Goal: Information Seeking & Learning: Learn about a topic

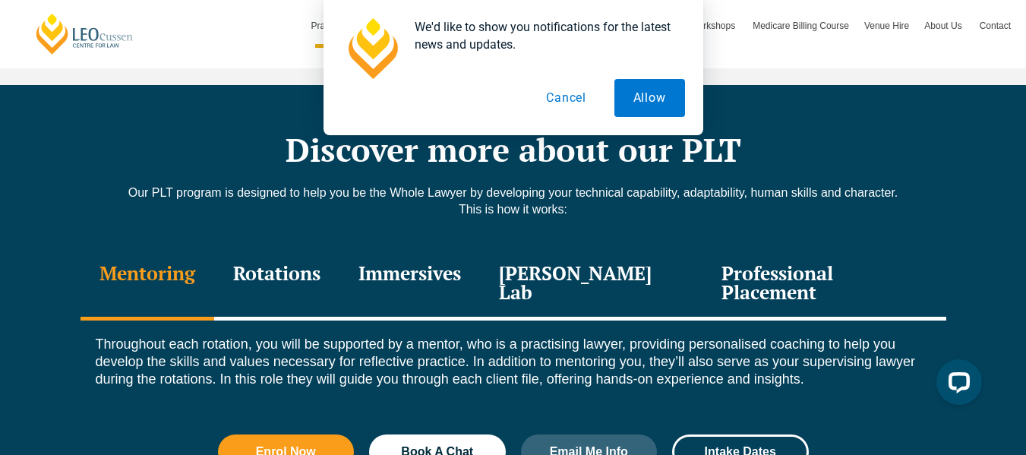
scroll to position [2051, 0]
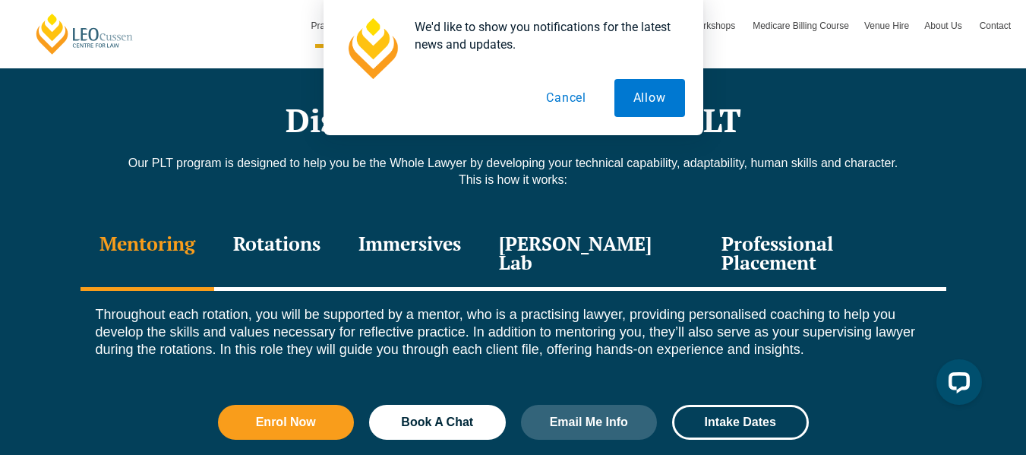
click at [634, 219] on div "Leo Justice Lab" at bounding box center [591, 255] width 223 height 72
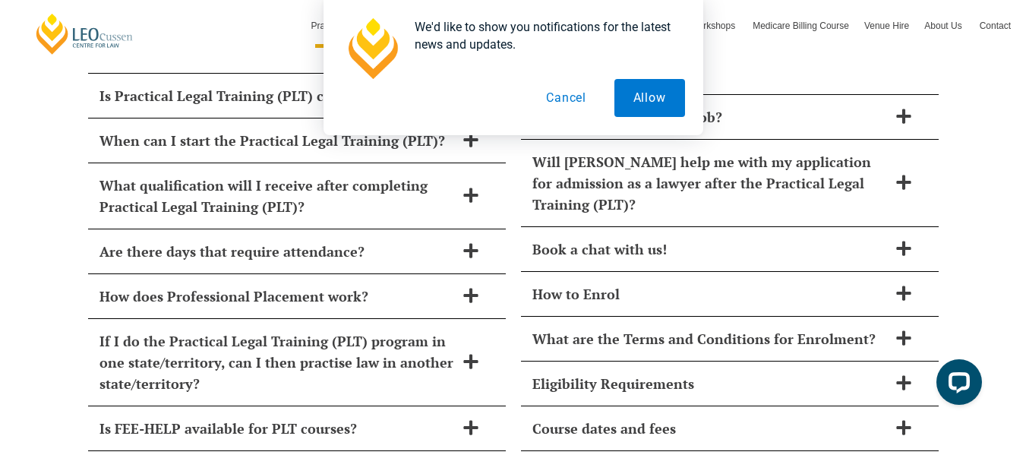
scroll to position [6667, 0]
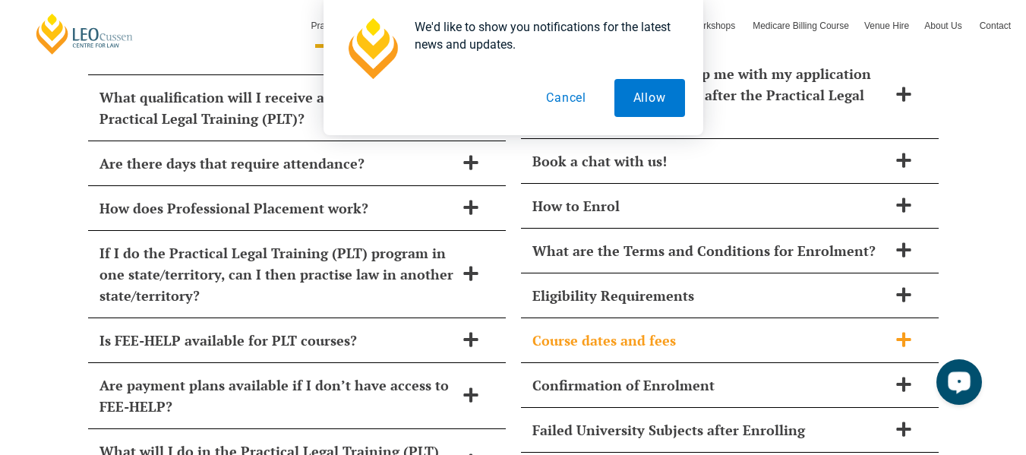
click at [897, 331] on icon at bounding box center [904, 339] width 17 height 17
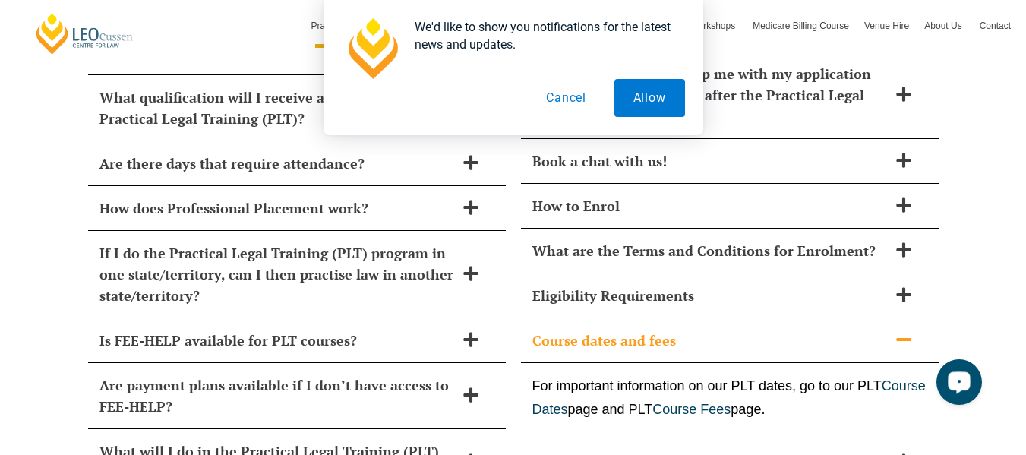
click at [897, 331] on icon at bounding box center [904, 339] width 17 height 17
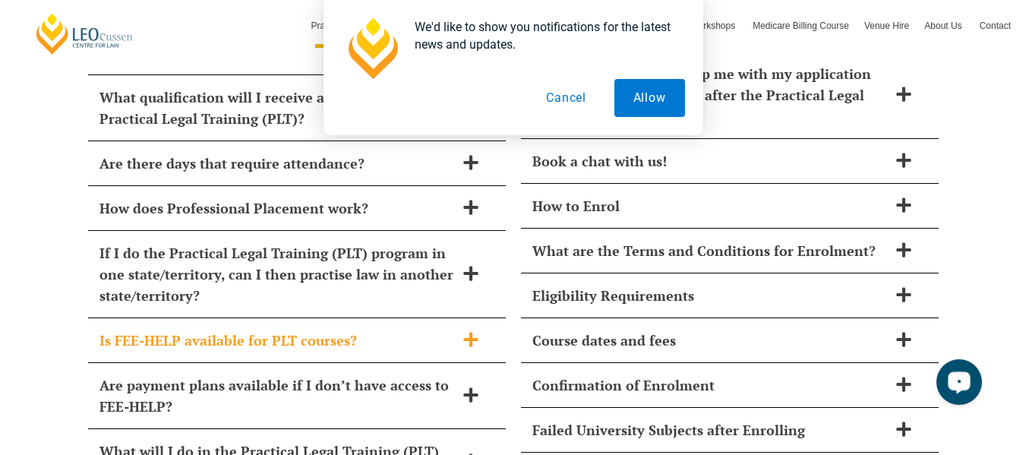
click at [467, 332] on icon at bounding box center [470, 339] width 14 height 14
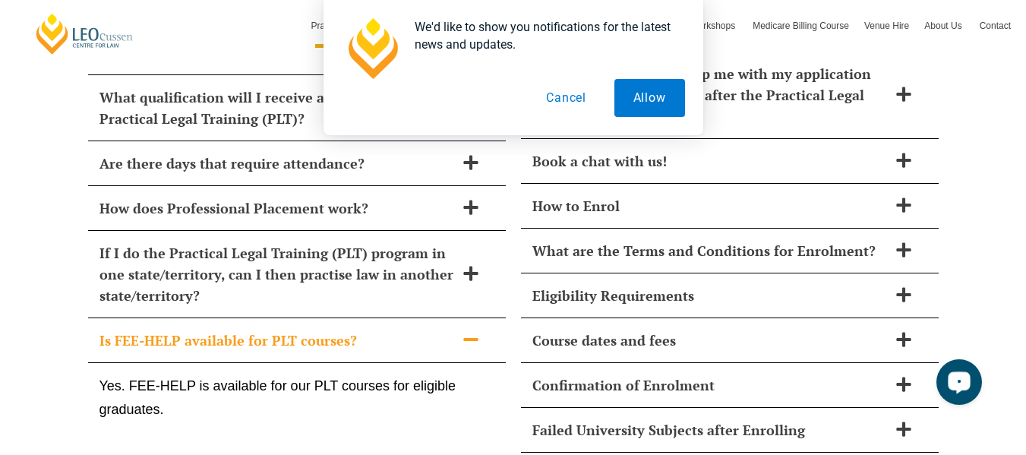
click at [467, 338] on icon at bounding box center [470, 339] width 14 height 3
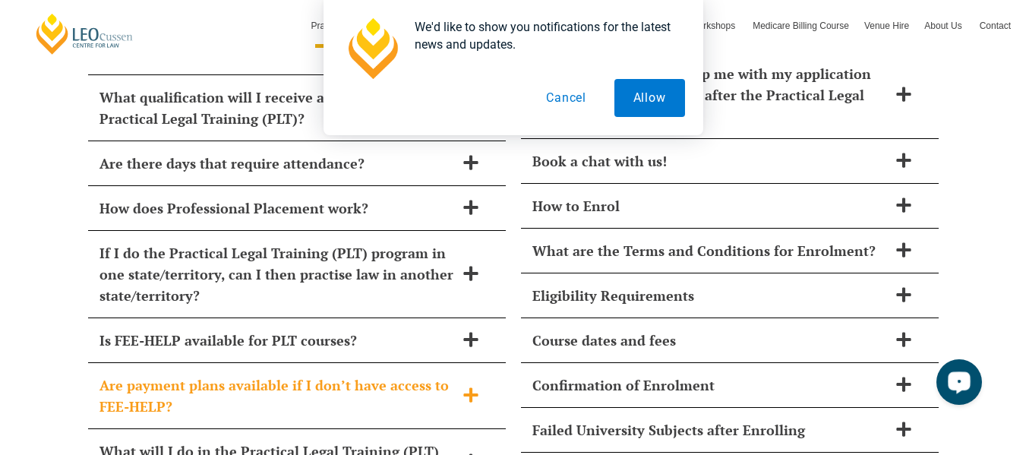
click at [470, 387] on span at bounding box center [471, 396] width 32 height 19
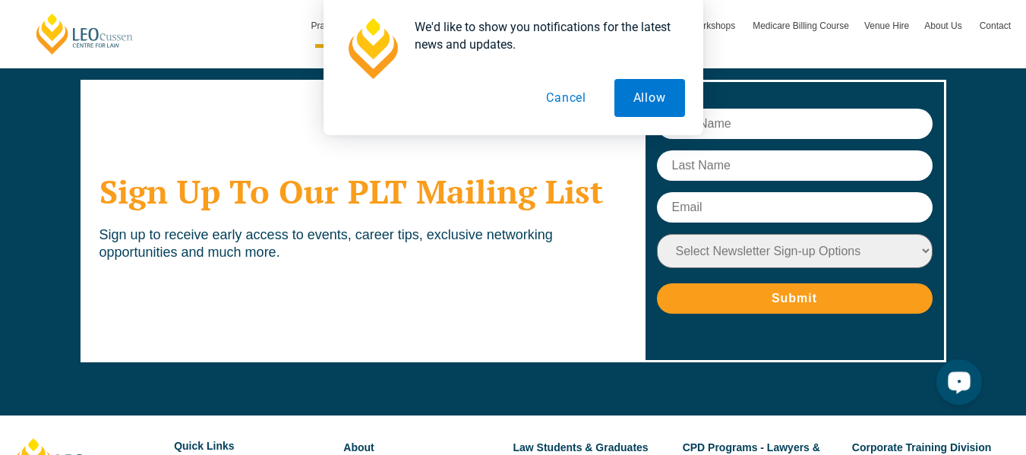
scroll to position [7795, 0]
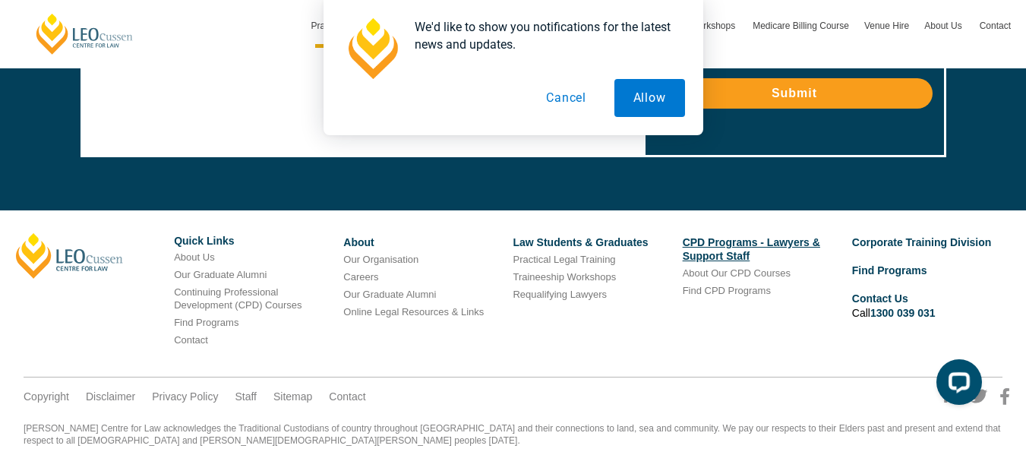
click at [709, 236] on link "CPD Programs - Lawyers & Support Staff" at bounding box center [752, 249] width 138 height 26
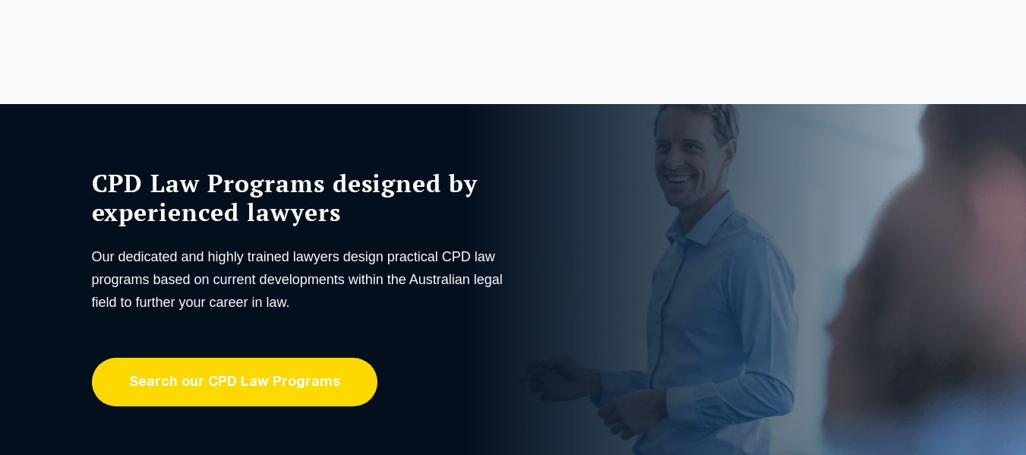
click at [275, 387] on link "Search our CPD Law Programs" at bounding box center [235, 382] width 286 height 49
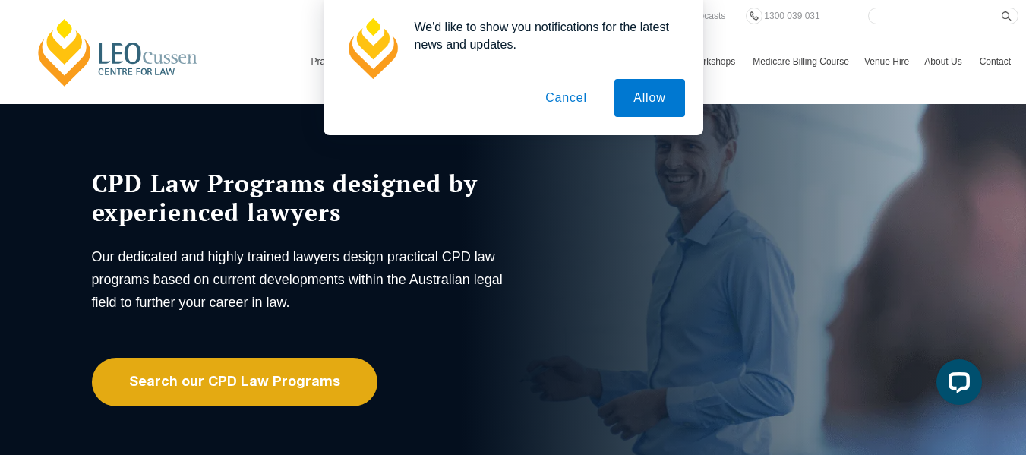
click at [811, 109] on div "We'd like to show you notifications for the latest news and updates. Allow Canc…" at bounding box center [513, 67] width 1026 height 135
click at [559, 93] on button "Cancel" at bounding box center [567, 98] width 80 height 38
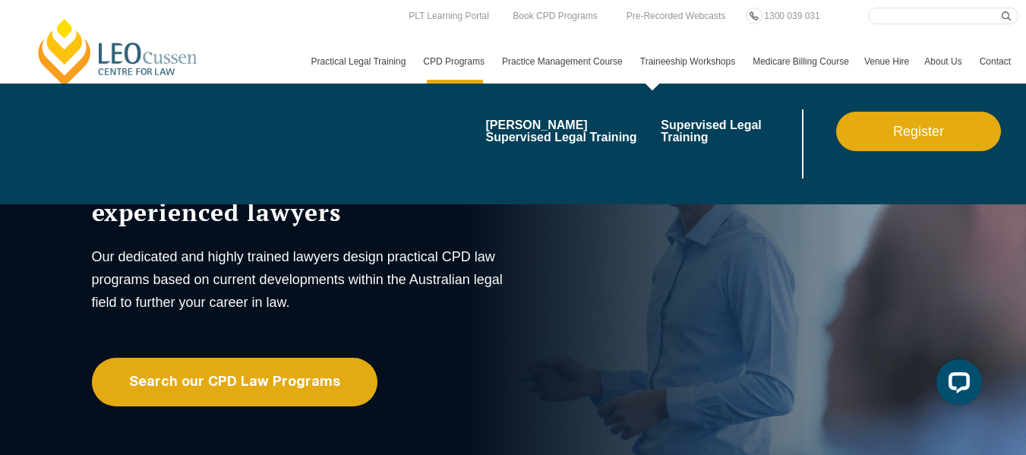
click at [633, 71] on link "Traineeship Workshops" at bounding box center [689, 62] width 112 height 44
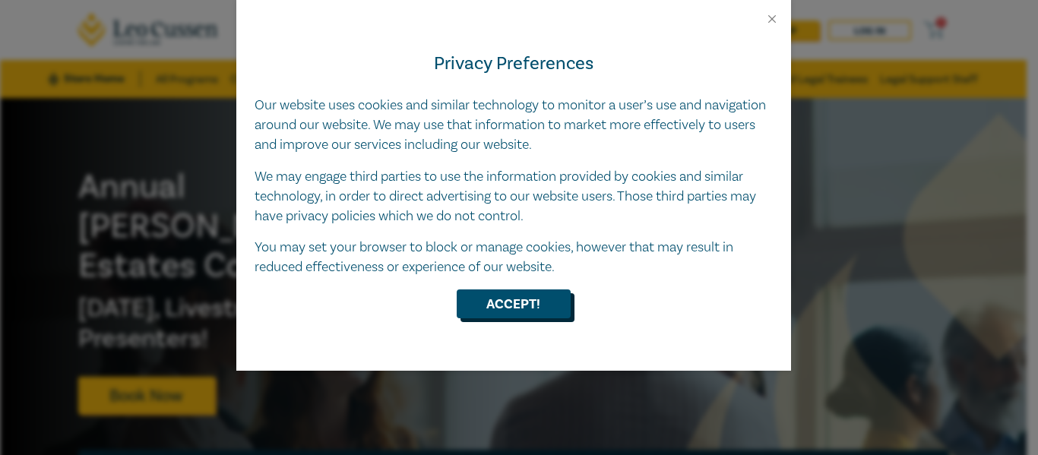
click at [498, 302] on button "Accept!" at bounding box center [514, 303] width 114 height 29
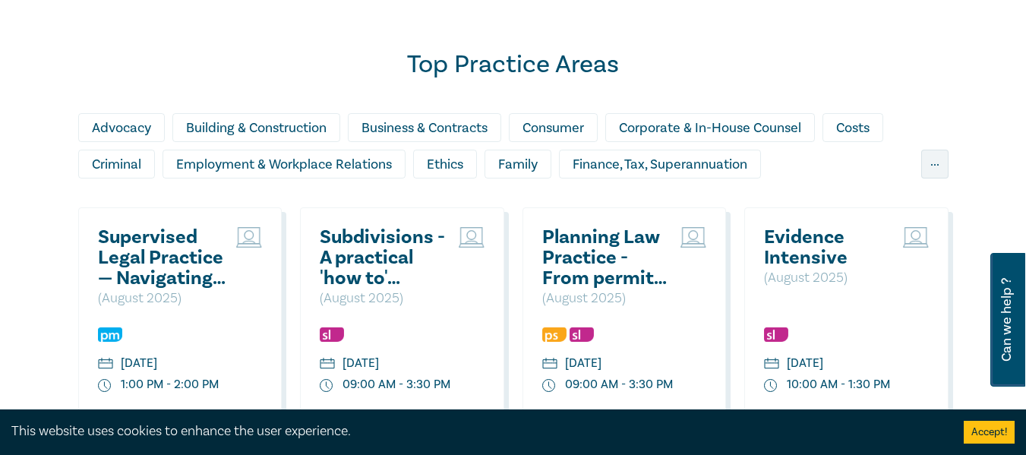
scroll to position [1225, 0]
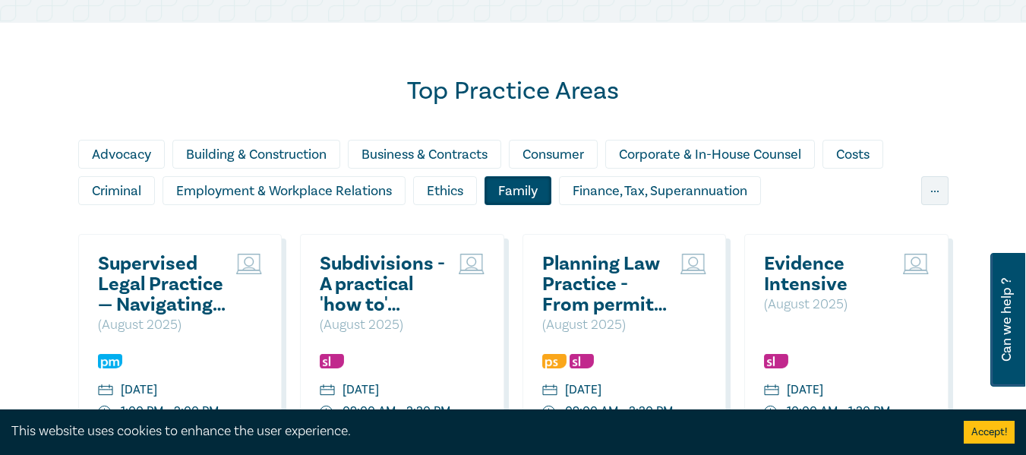
click at [522, 187] on div "Family" at bounding box center [518, 190] width 67 height 29
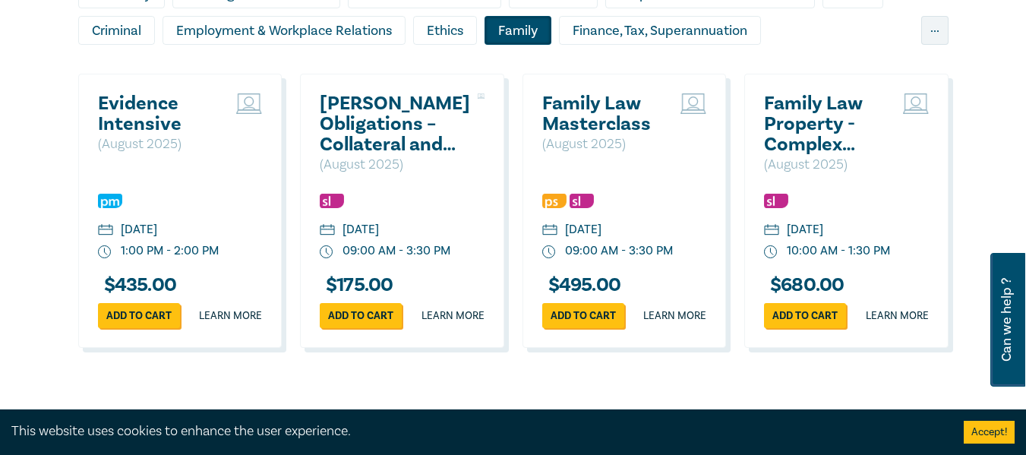
scroll to position [1396, 0]
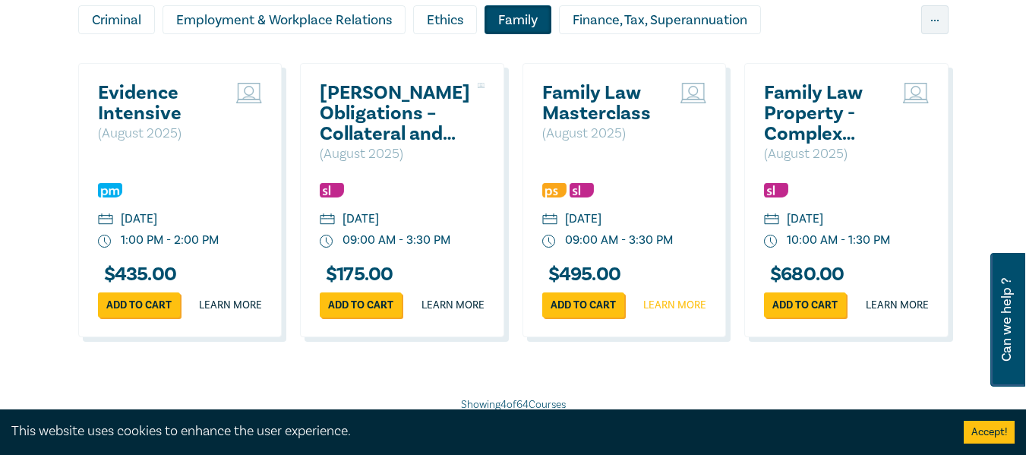
click at [684, 313] on link "Learn more" at bounding box center [675, 305] width 63 height 15
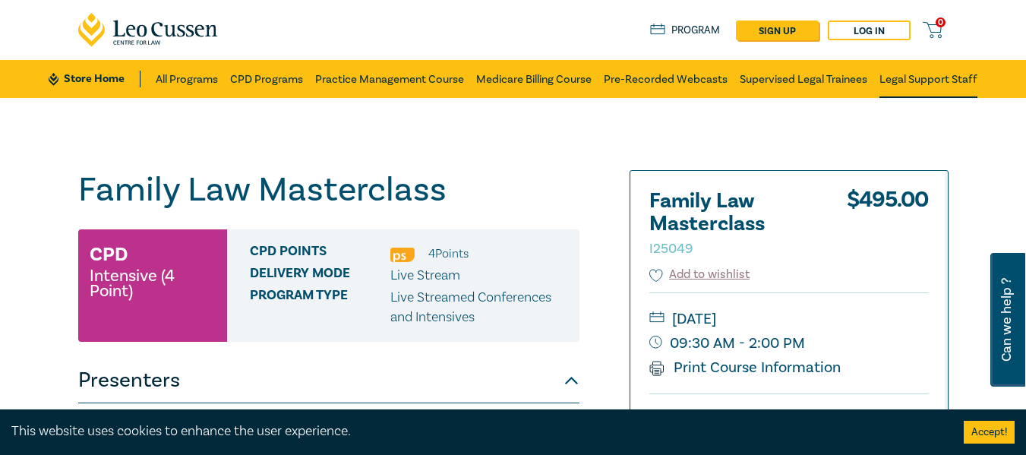
click at [902, 78] on link "Legal Support Staff" at bounding box center [929, 79] width 98 height 38
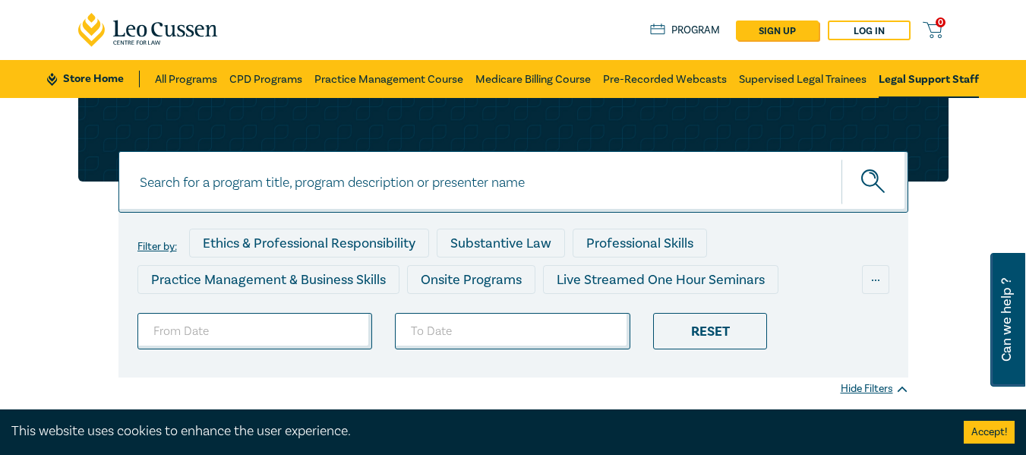
click at [436, 207] on input at bounding box center [514, 182] width 790 height 62
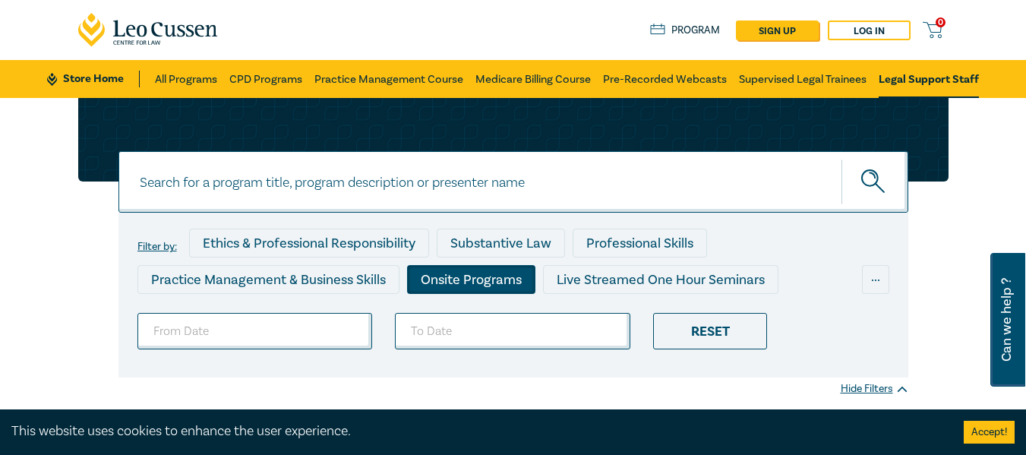
click at [426, 281] on div "Onsite Programs" at bounding box center [471, 279] width 128 height 29
click at [909, 76] on link "Legal Support Staff" at bounding box center [929, 79] width 100 height 38
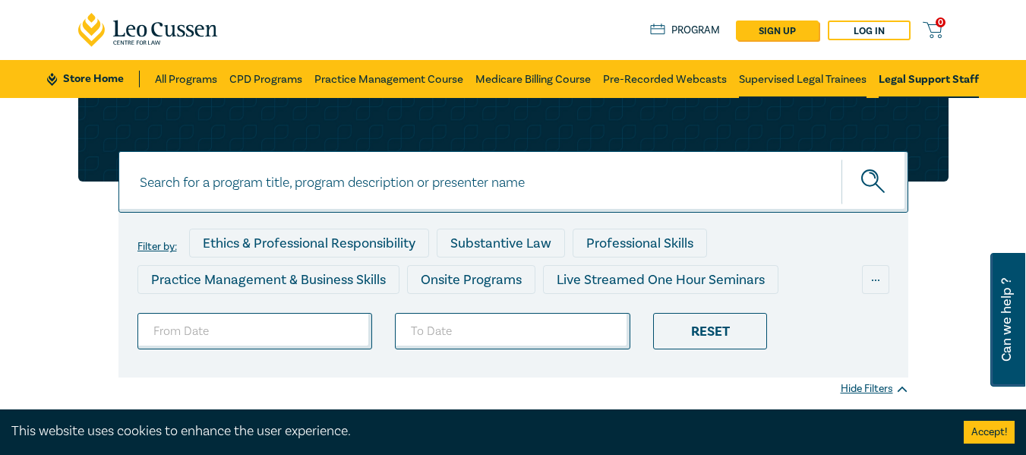
click at [780, 79] on link "Supervised Legal Trainees" at bounding box center [803, 79] width 128 height 38
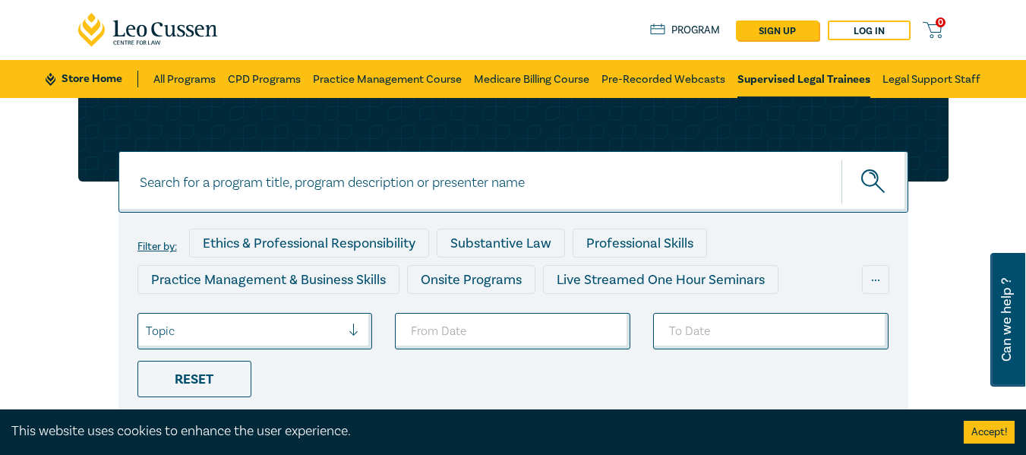
click at [343, 327] on div "Topic" at bounding box center [243, 331] width 211 height 26
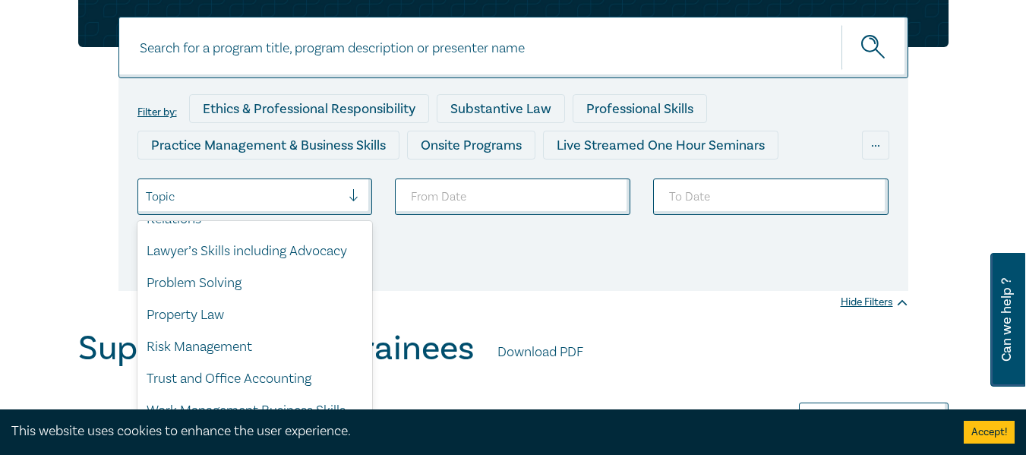
scroll to position [156, 0]
drag, startPoint x: 372, startPoint y: 332, endPoint x: 365, endPoint y: 376, distance: 44.6
click at [365, 376] on div "Administrative Law Civil Litigation Commercial and Corporate Practice Employmen…" at bounding box center [256, 335] width 236 height 228
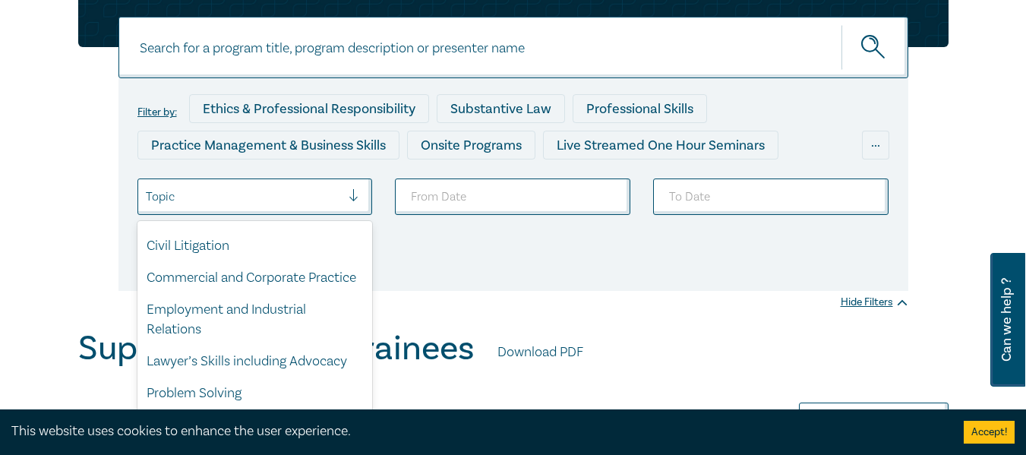
scroll to position [0, 0]
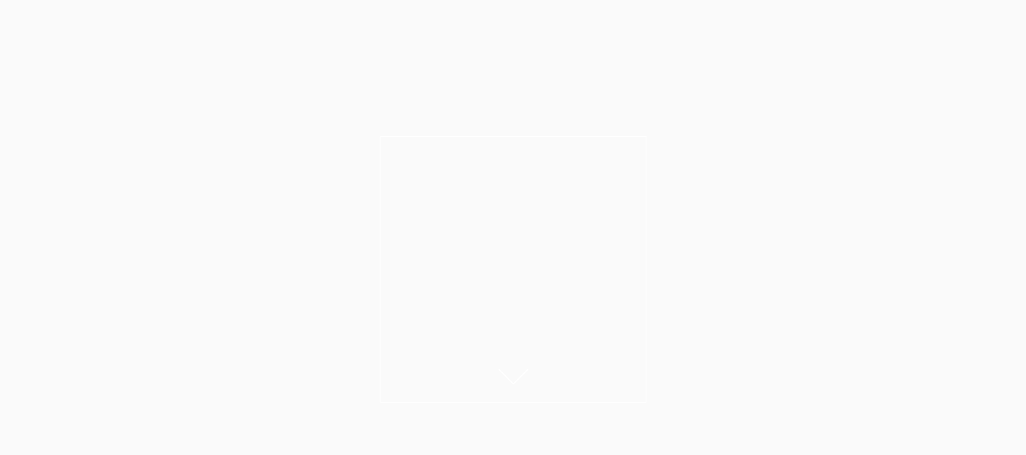
click at [633, 71] on link "Traineeship Workshops" at bounding box center [689, 62] width 112 height 44
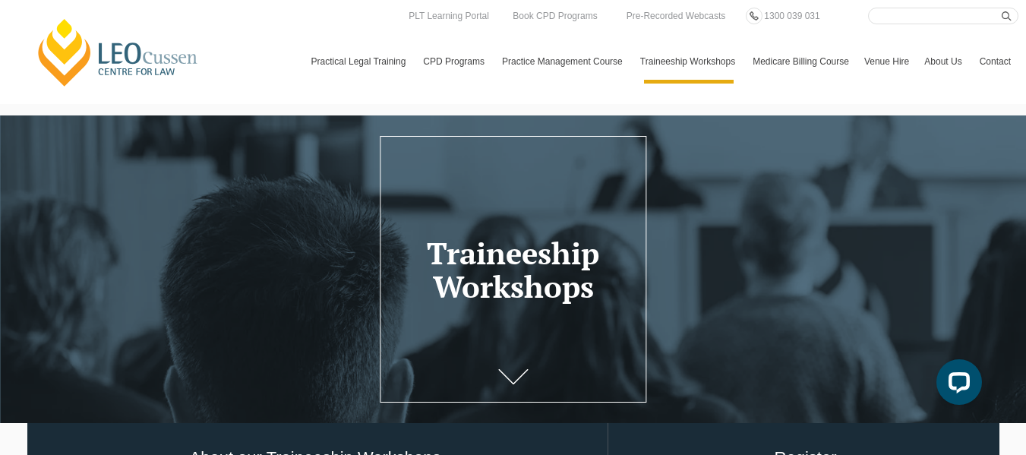
click at [857, 71] on link "Venue Hire" at bounding box center [887, 62] width 60 height 44
